Goal: Transaction & Acquisition: Purchase product/service

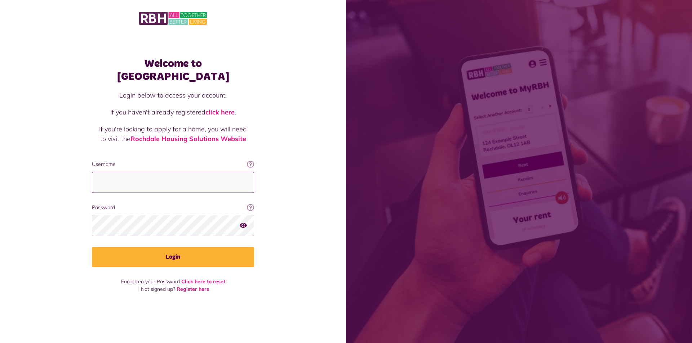
click at [142, 178] on input "Username" at bounding box center [173, 182] width 162 height 21
type input "**********"
click at [92, 247] on button "Login" at bounding box center [173, 257] width 162 height 20
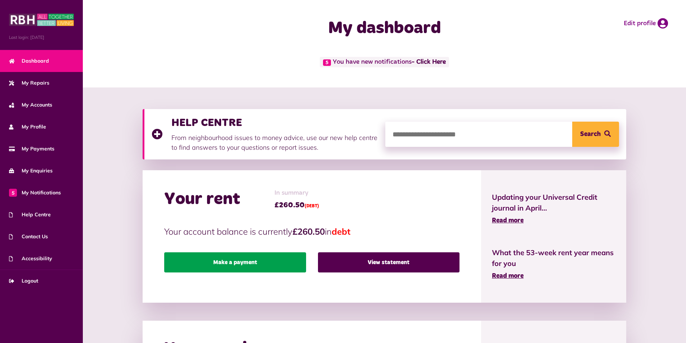
click at [268, 266] on link "Make a payment" at bounding box center [235, 262] width 142 height 20
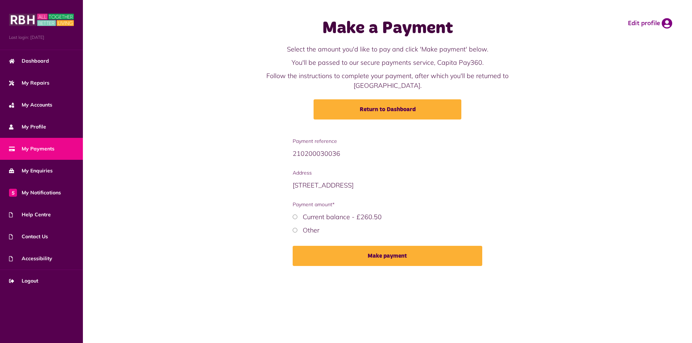
click at [292, 223] on div "Payment reference 210200030036 Address [STREET_ADDRESS] Payment amount* Current…" at bounding box center [387, 207] width 197 height 139
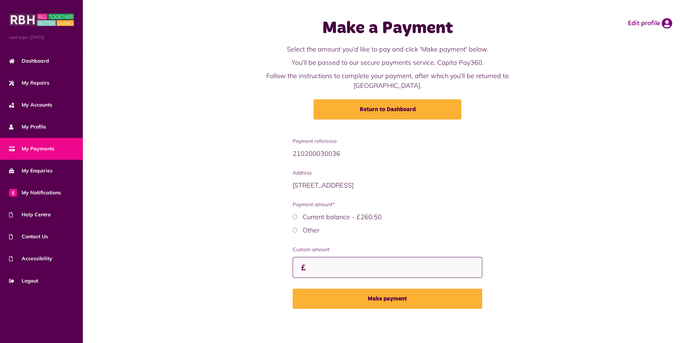
click at [319, 259] on input "Custom amount" at bounding box center [387, 267] width 190 height 21
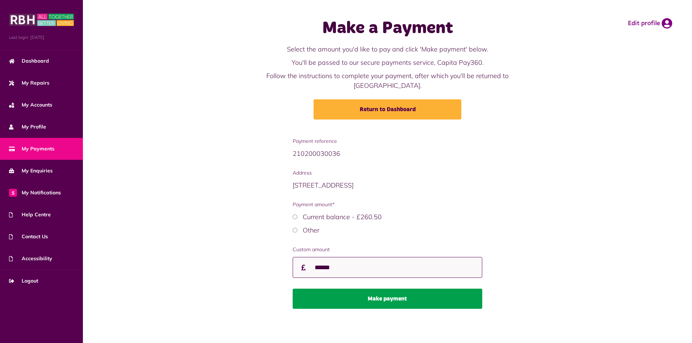
type input "******"
click at [365, 289] on button "Make payment" at bounding box center [387, 299] width 190 height 20
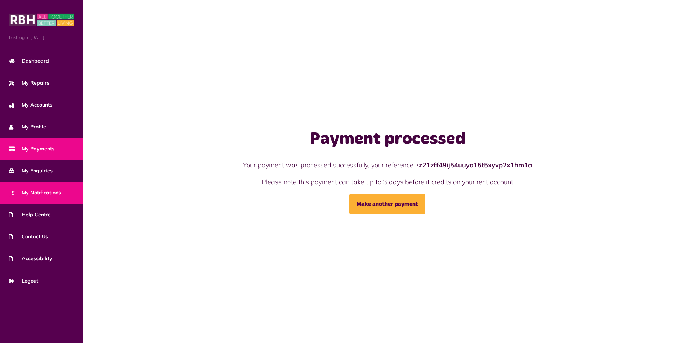
click at [45, 194] on span "5 My Notifications" at bounding box center [35, 193] width 52 height 8
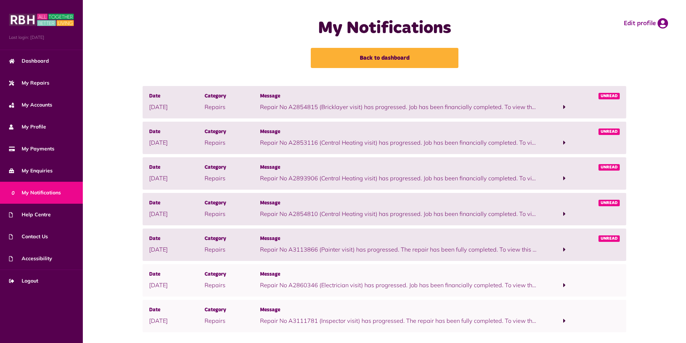
scroll to position [14, 0]
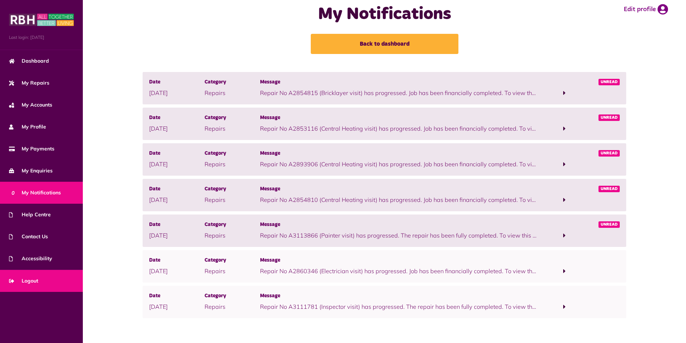
click at [24, 290] on link "Logout" at bounding box center [41, 281] width 83 height 22
